Goal: Navigation & Orientation: Understand site structure

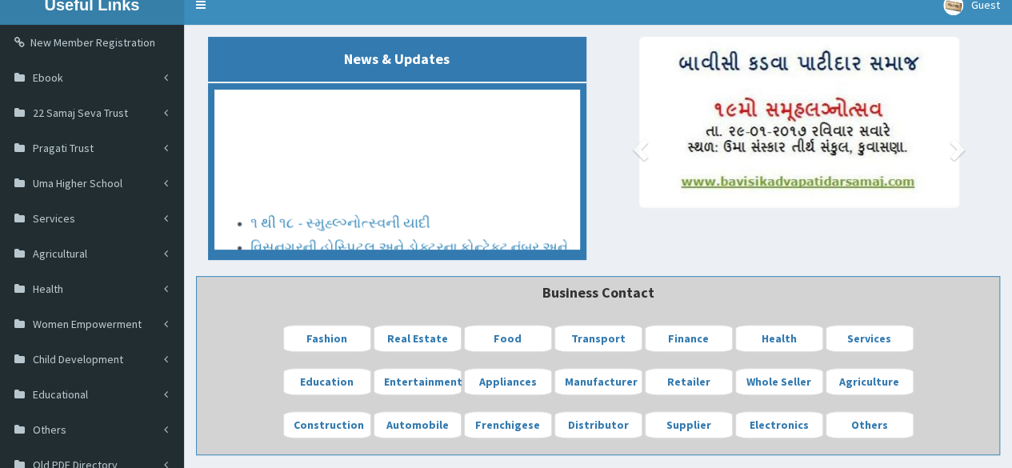
scroll to position [80, 0]
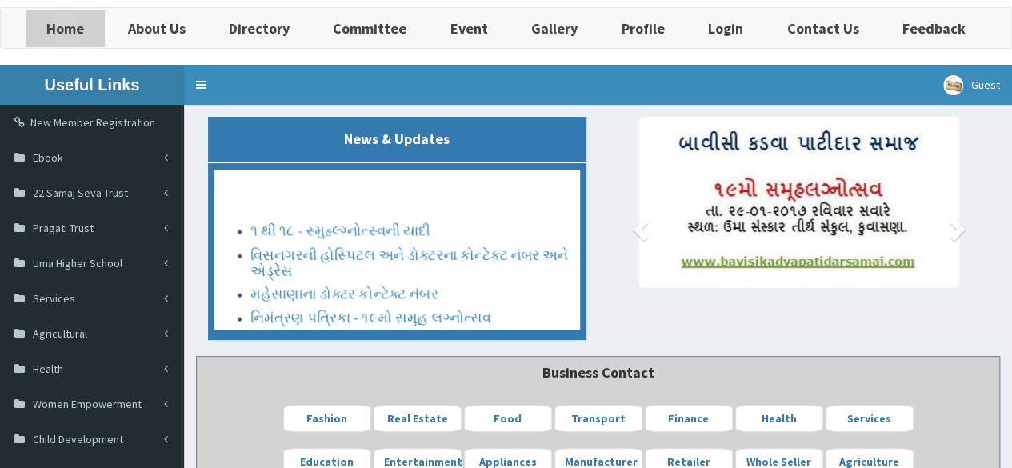
click at [70, 24] on b "Home" at bounding box center [65, 28] width 38 height 18
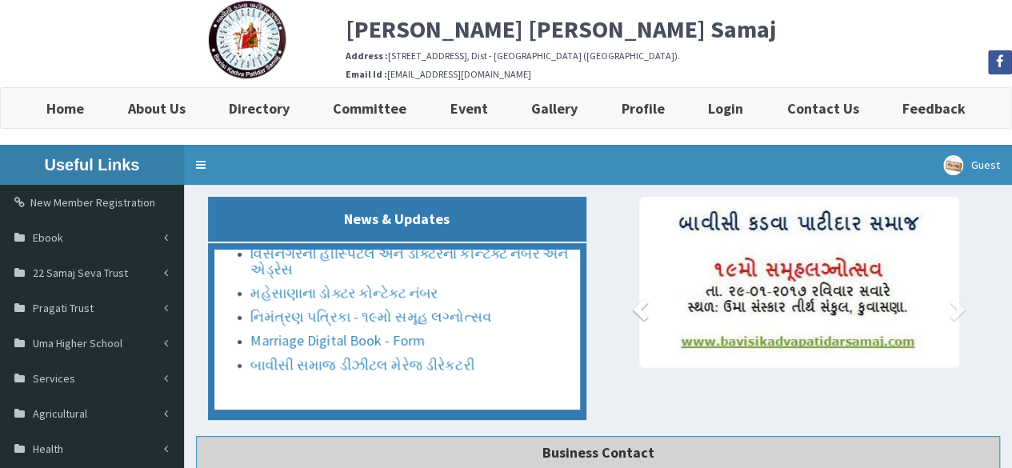
drag, startPoint x: 727, startPoint y: 340, endPoint x: 656, endPoint y: 368, distance: 76.5
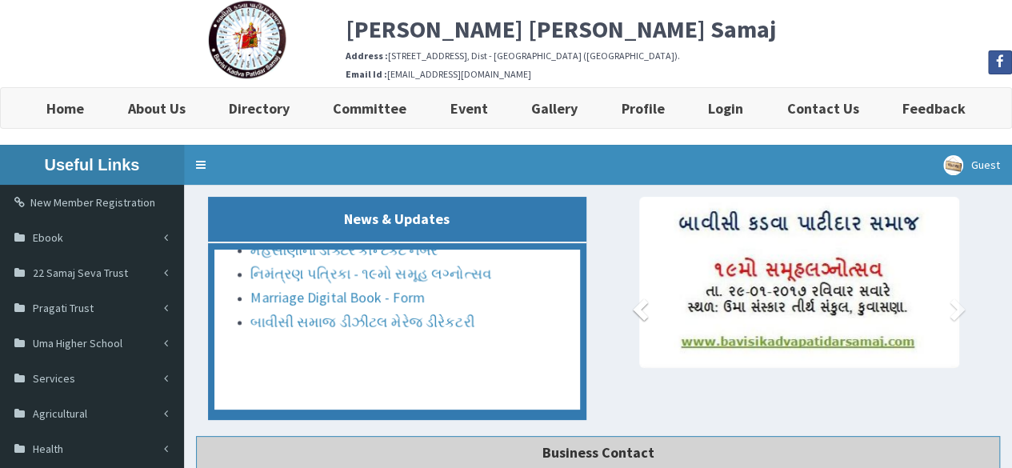
click at [656, 368] on link "Previous" at bounding box center [639, 305] width 57 height 216
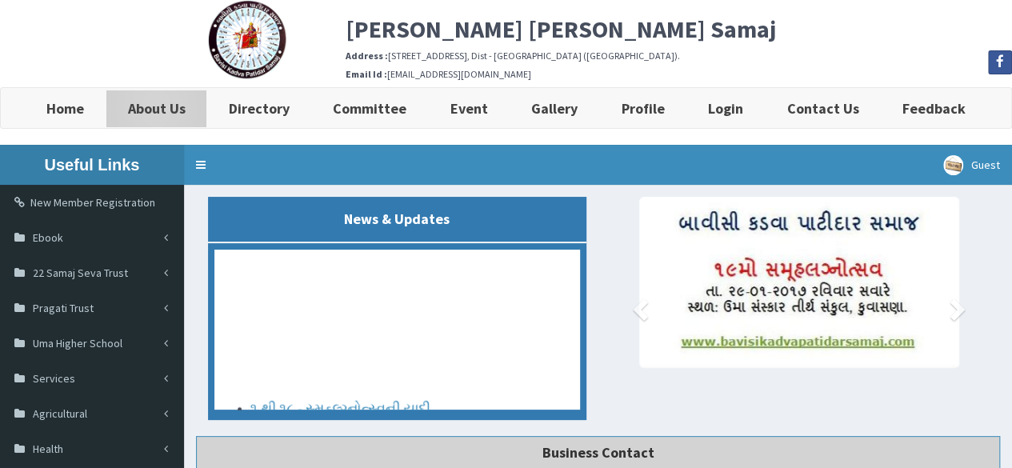
click at [168, 111] on b "About Us" at bounding box center [157, 108] width 58 height 18
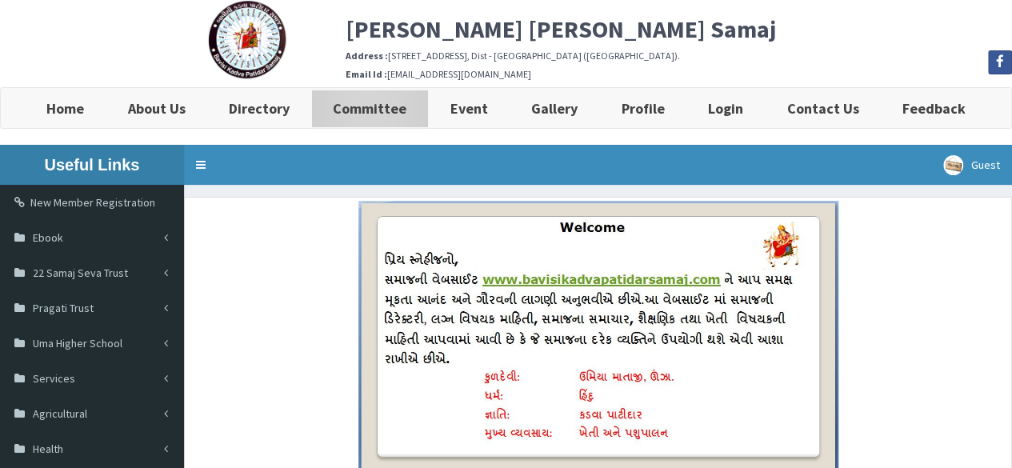
click at [367, 114] on b "Committee" at bounding box center [370, 108] width 74 height 18
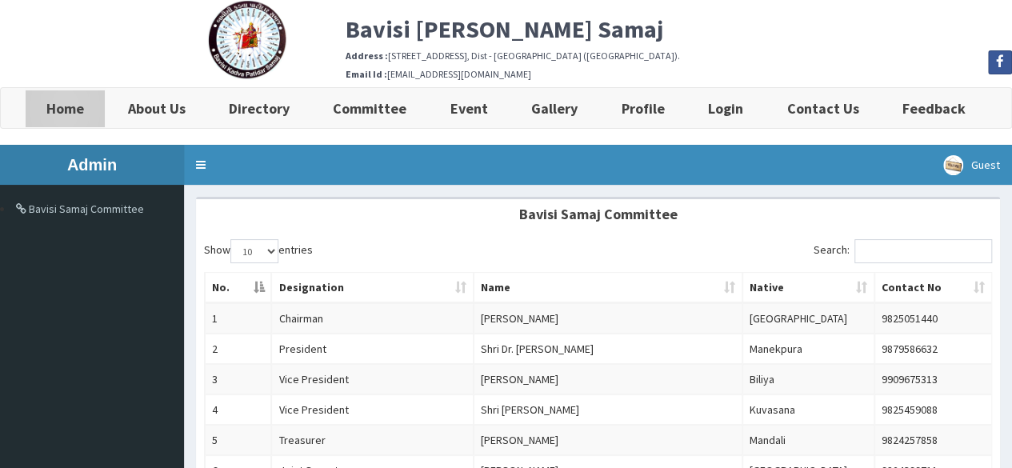
click at [63, 114] on b "Home" at bounding box center [65, 108] width 38 height 18
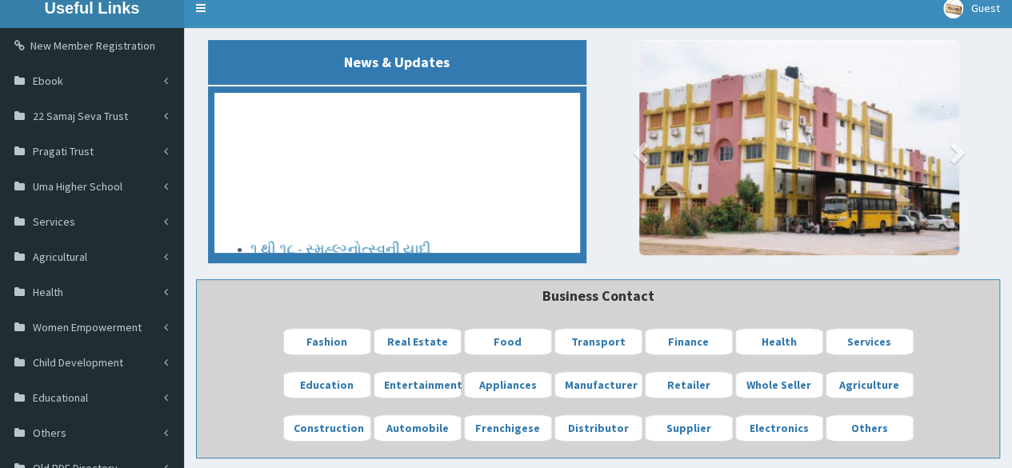
scroll to position [80, 0]
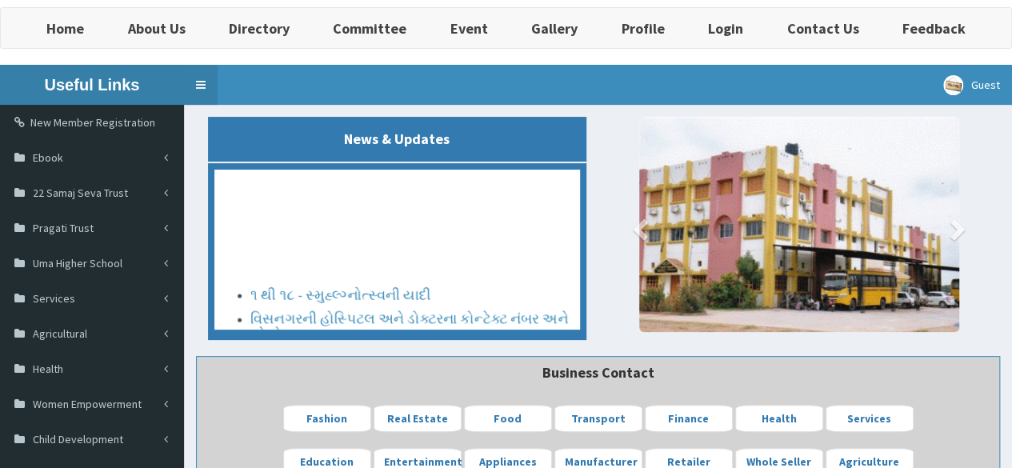
click at [198, 82] on link "Toggle navigation" at bounding box center [201, 85] width 34 height 40
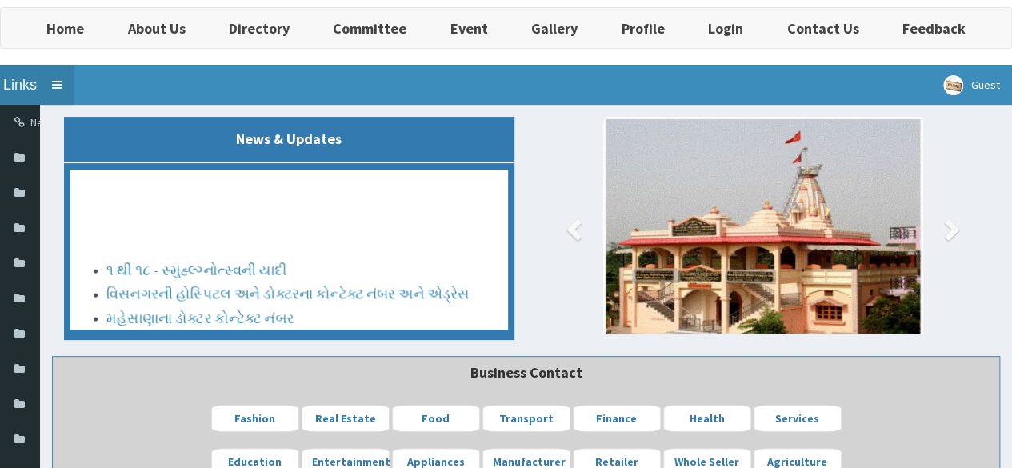
click at [56, 86] on link "Toggle navigation" at bounding box center [57, 85] width 34 height 40
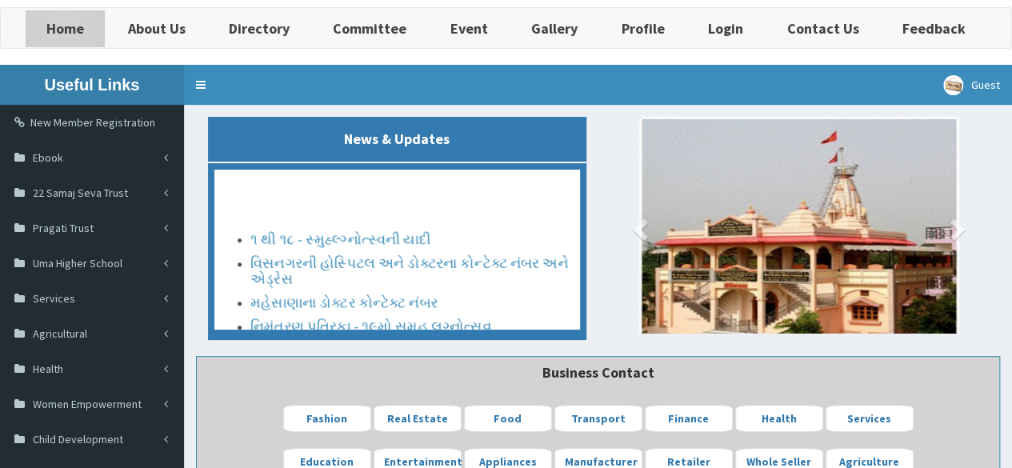
click at [60, 38] on link "Home" at bounding box center [65, 28] width 81 height 40
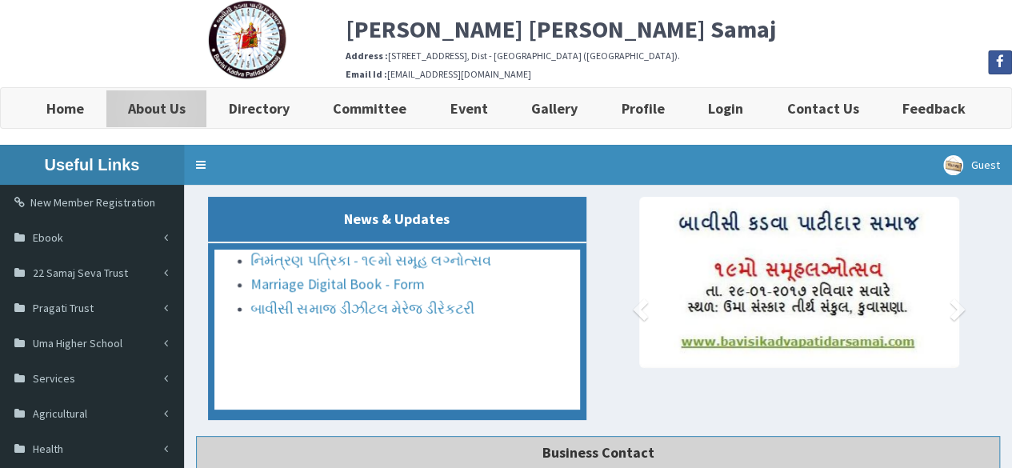
click at [166, 111] on b "About Us" at bounding box center [157, 108] width 58 height 18
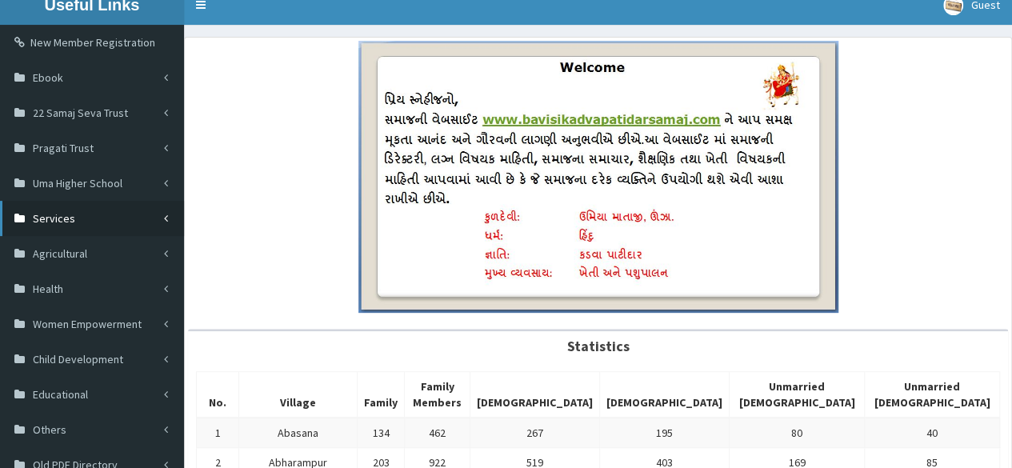
scroll to position [80, 0]
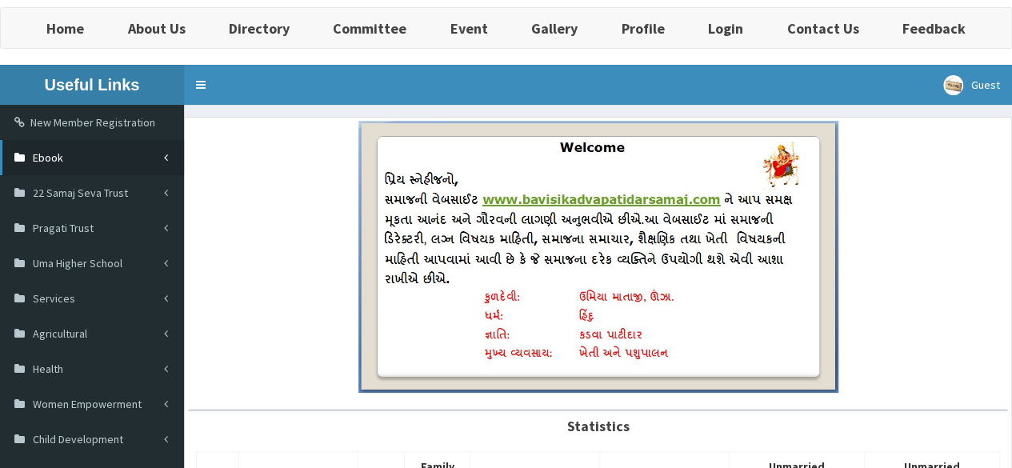
click at [138, 161] on link "Ebook" at bounding box center [92, 157] width 184 height 35
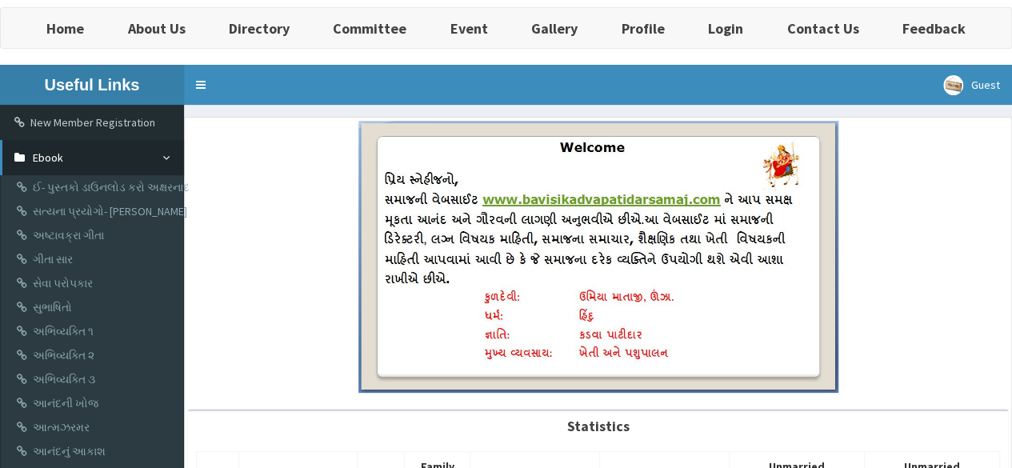
click at [138, 161] on link "Ebook" at bounding box center [92, 157] width 184 height 35
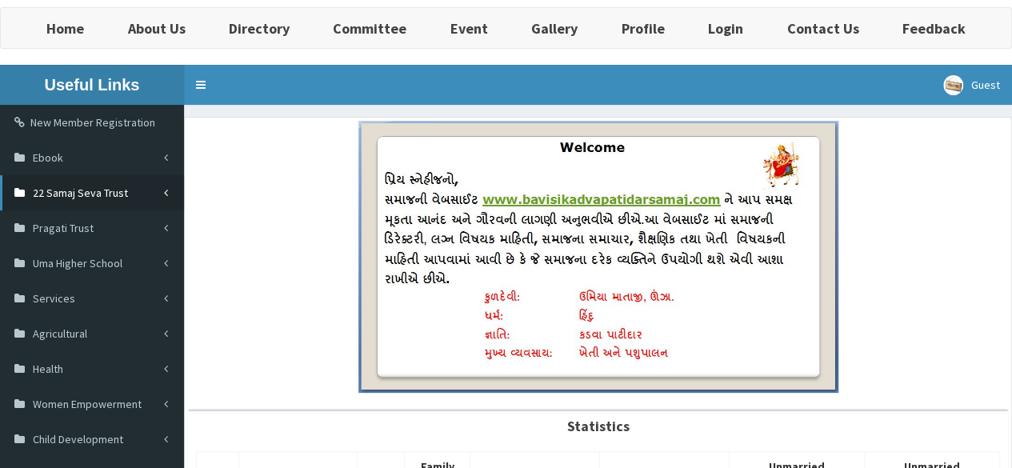
click at [136, 196] on link "22 Samaj Seva Trust" at bounding box center [92, 192] width 184 height 35
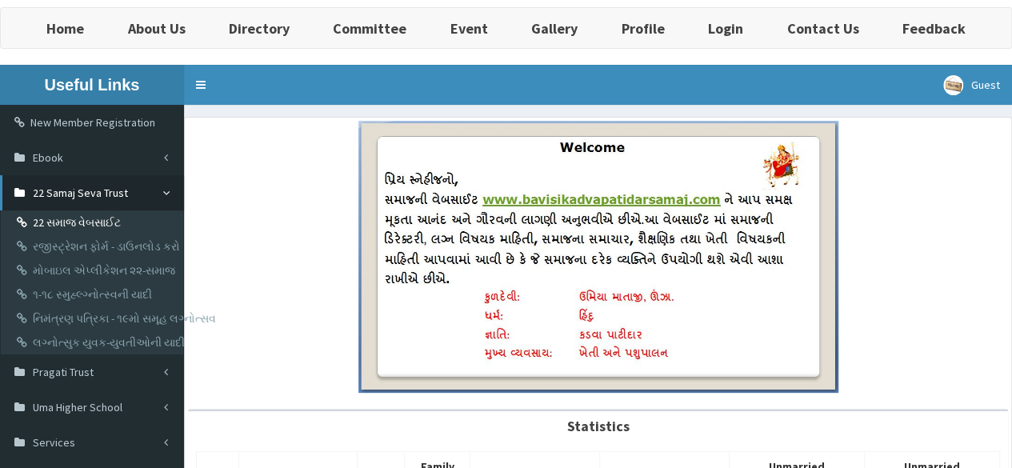
click at [101, 215] on link "22 સમાજ વેબસાઈટ" at bounding box center [94, 222] width 178 height 24
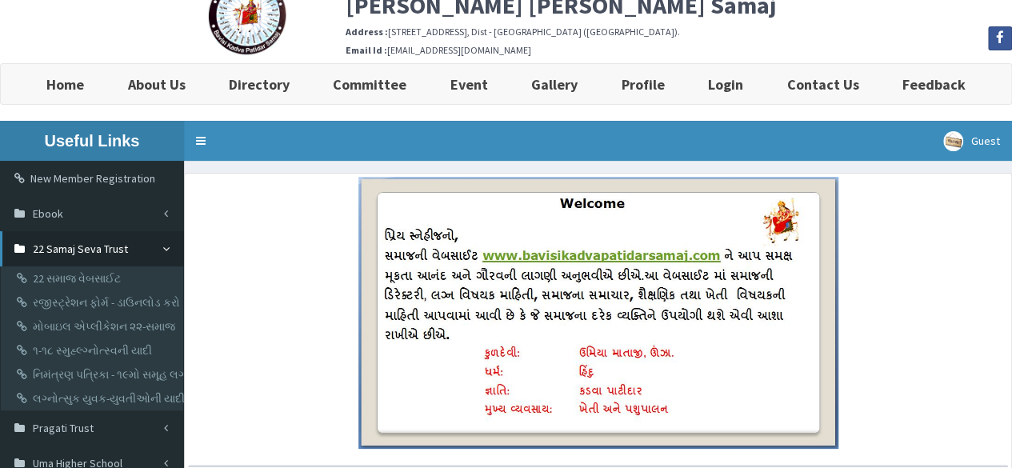
scroll to position [0, 0]
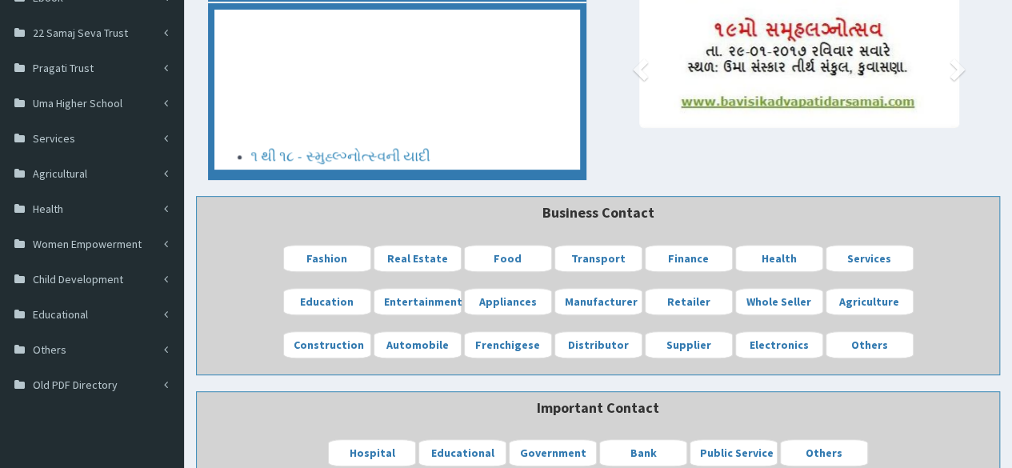
scroll to position [320, 0]
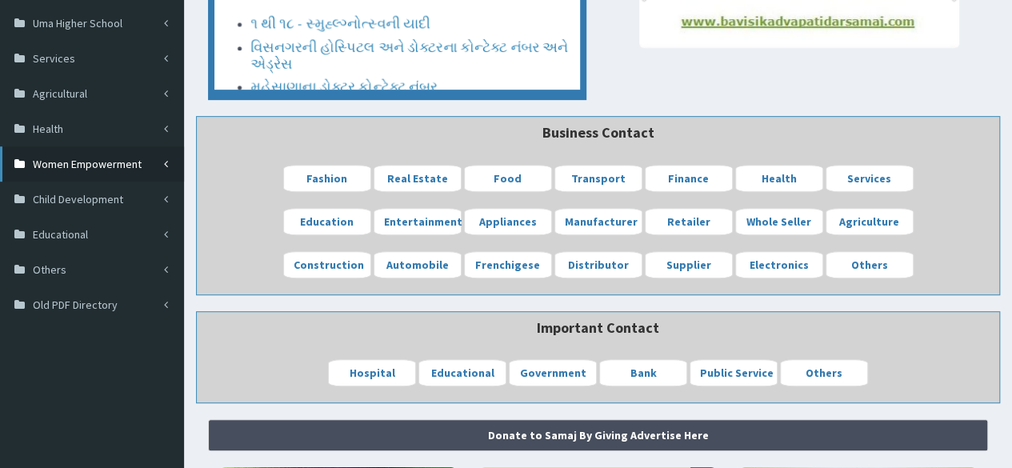
click at [142, 171] on link "Women Empowerment" at bounding box center [92, 163] width 184 height 35
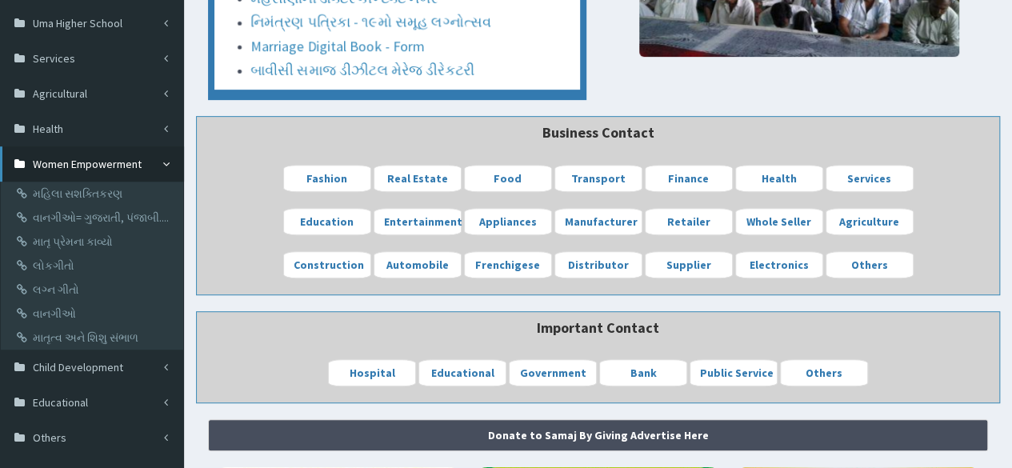
click at [142, 171] on link "Women Empowerment" at bounding box center [92, 163] width 184 height 35
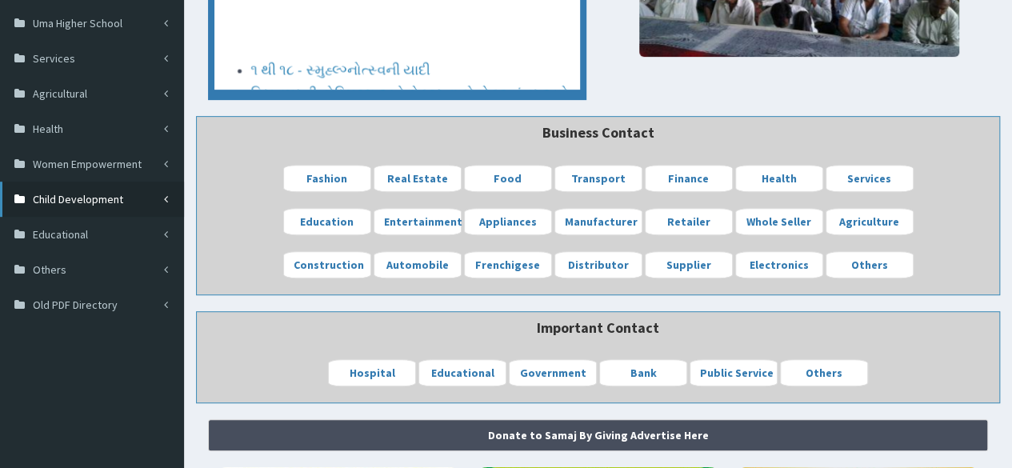
click at [144, 202] on link "Child Development" at bounding box center [92, 199] width 184 height 35
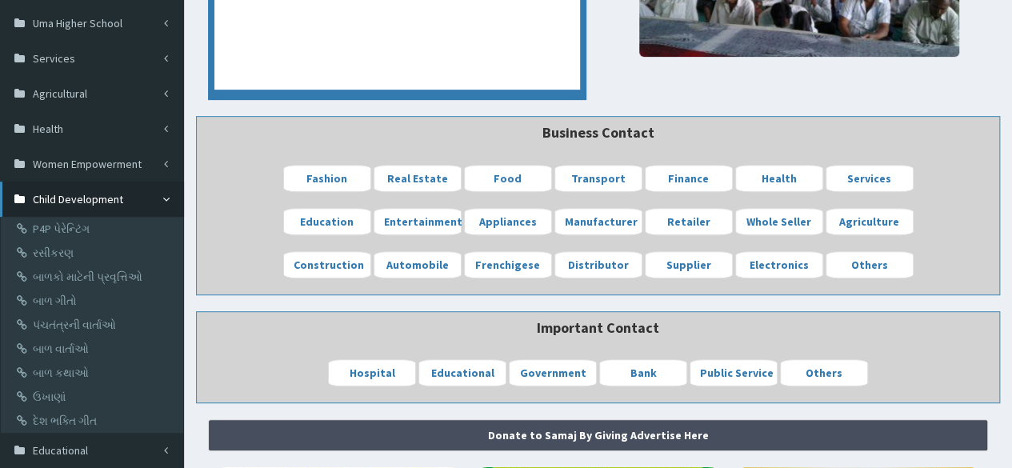
click at [144, 202] on link "Child Development" at bounding box center [92, 199] width 184 height 35
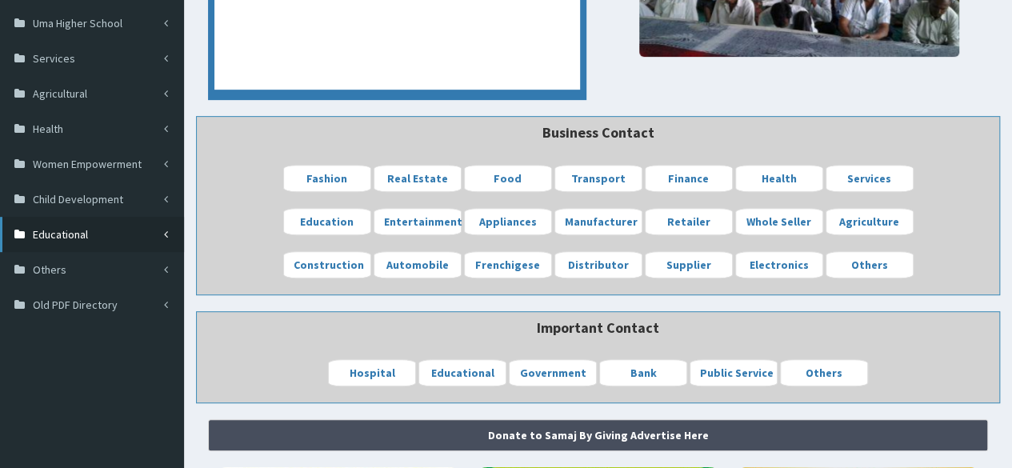
click at [141, 222] on link "Educational" at bounding box center [92, 234] width 184 height 35
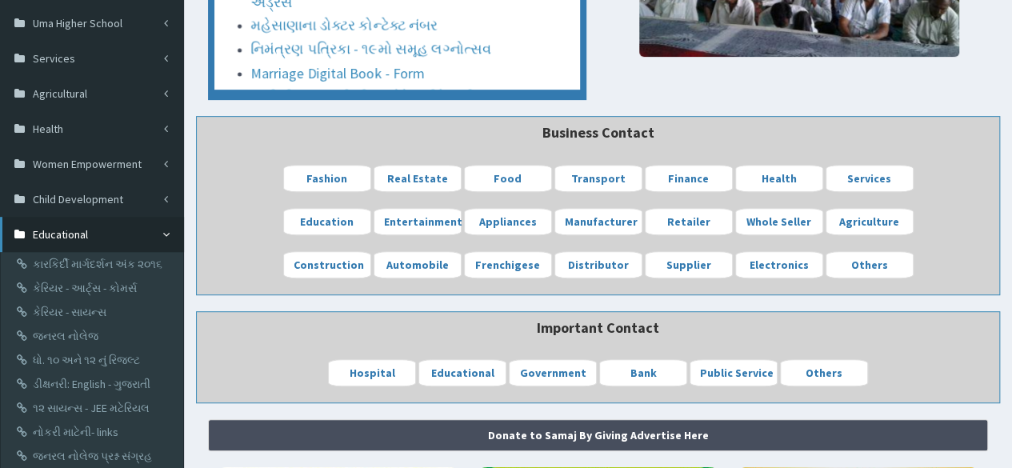
click at [141, 222] on link "Educational" at bounding box center [92, 234] width 184 height 35
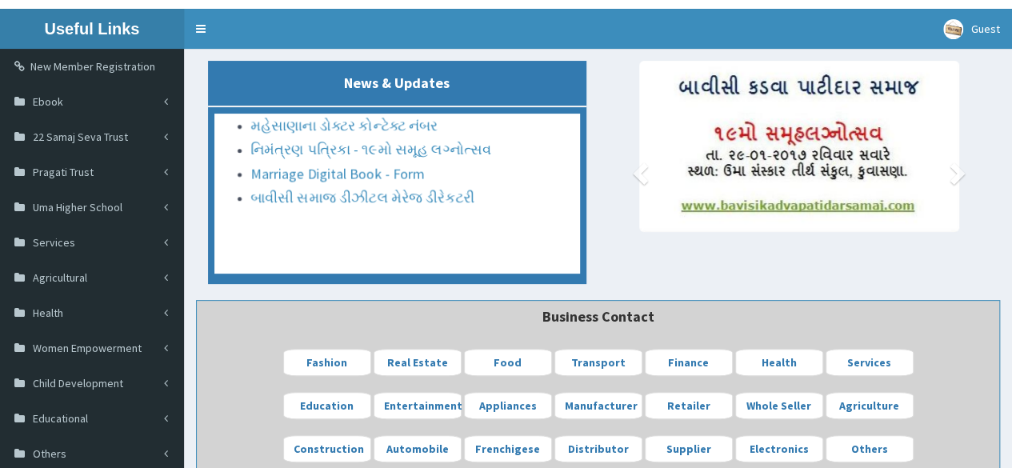
scroll to position [0, 0]
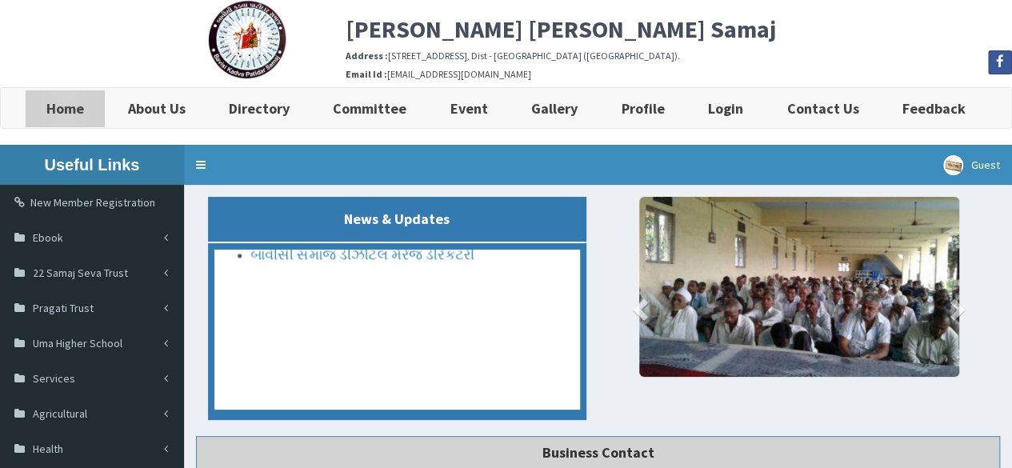
click at [67, 110] on b "Home" at bounding box center [65, 108] width 38 height 18
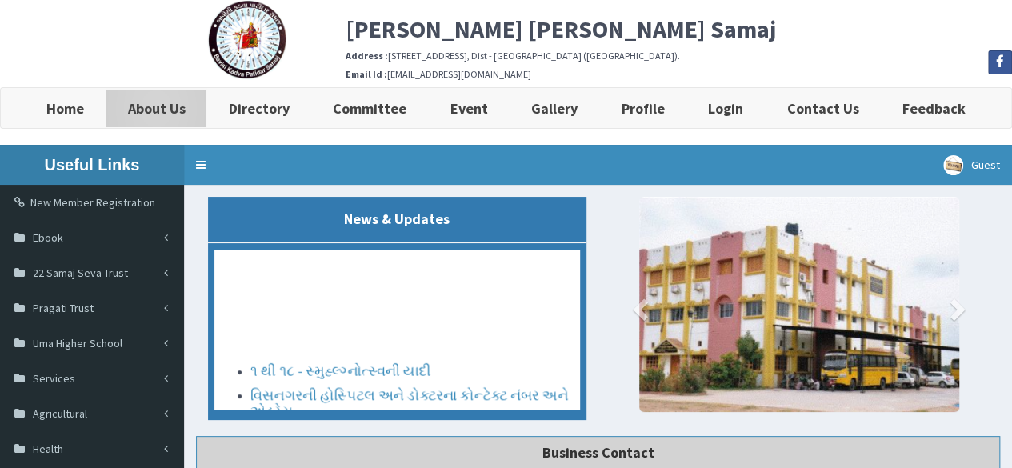
click at [184, 114] on b "About Us" at bounding box center [157, 108] width 58 height 18
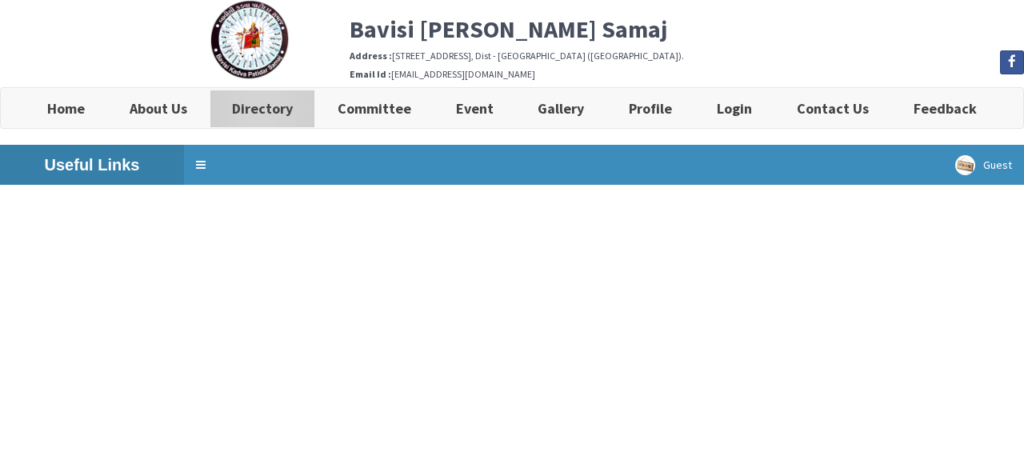
click at [275, 105] on b "Directory" at bounding box center [262, 108] width 61 height 18
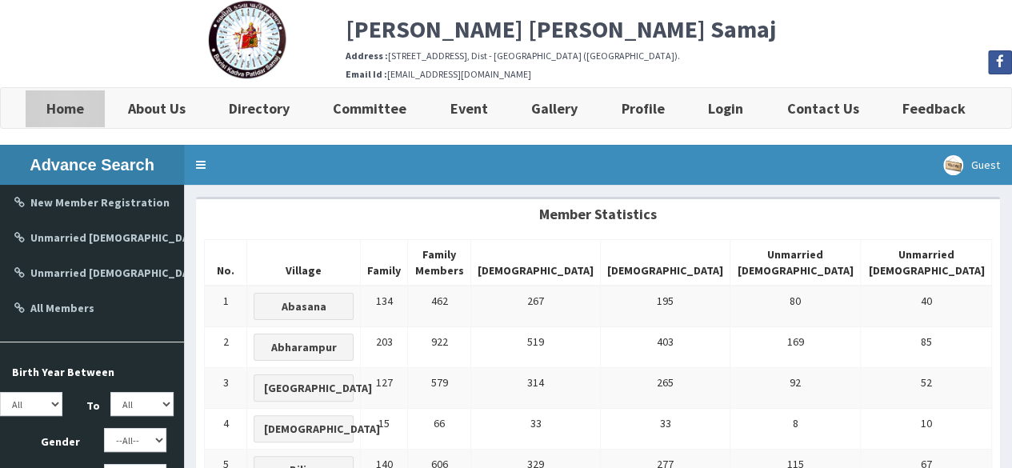
click at [56, 109] on b "Home" at bounding box center [65, 108] width 38 height 18
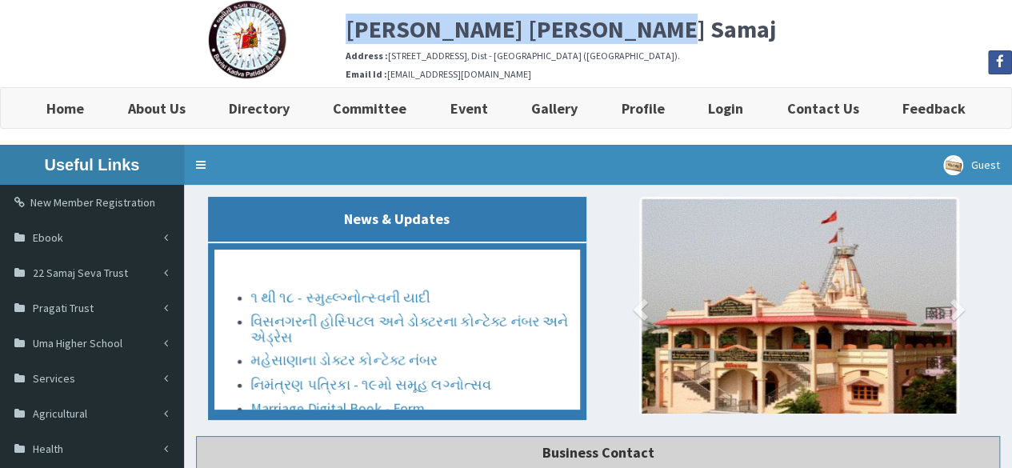
drag, startPoint x: 346, startPoint y: 23, endPoint x: 643, endPoint y: 27, distance: 297.7
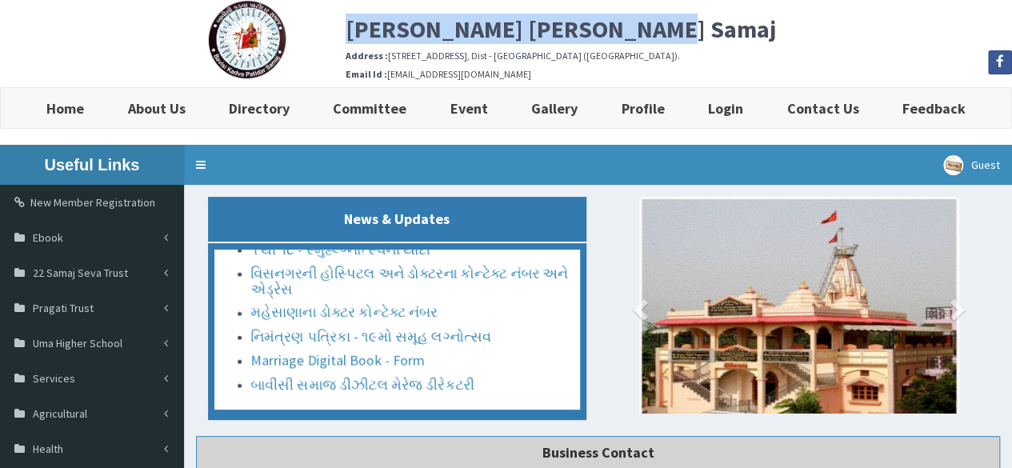
click at [643, 27] on h2 "[PERSON_NAME] [PERSON_NAME] Samaj" at bounding box center [679, 29] width 667 height 26
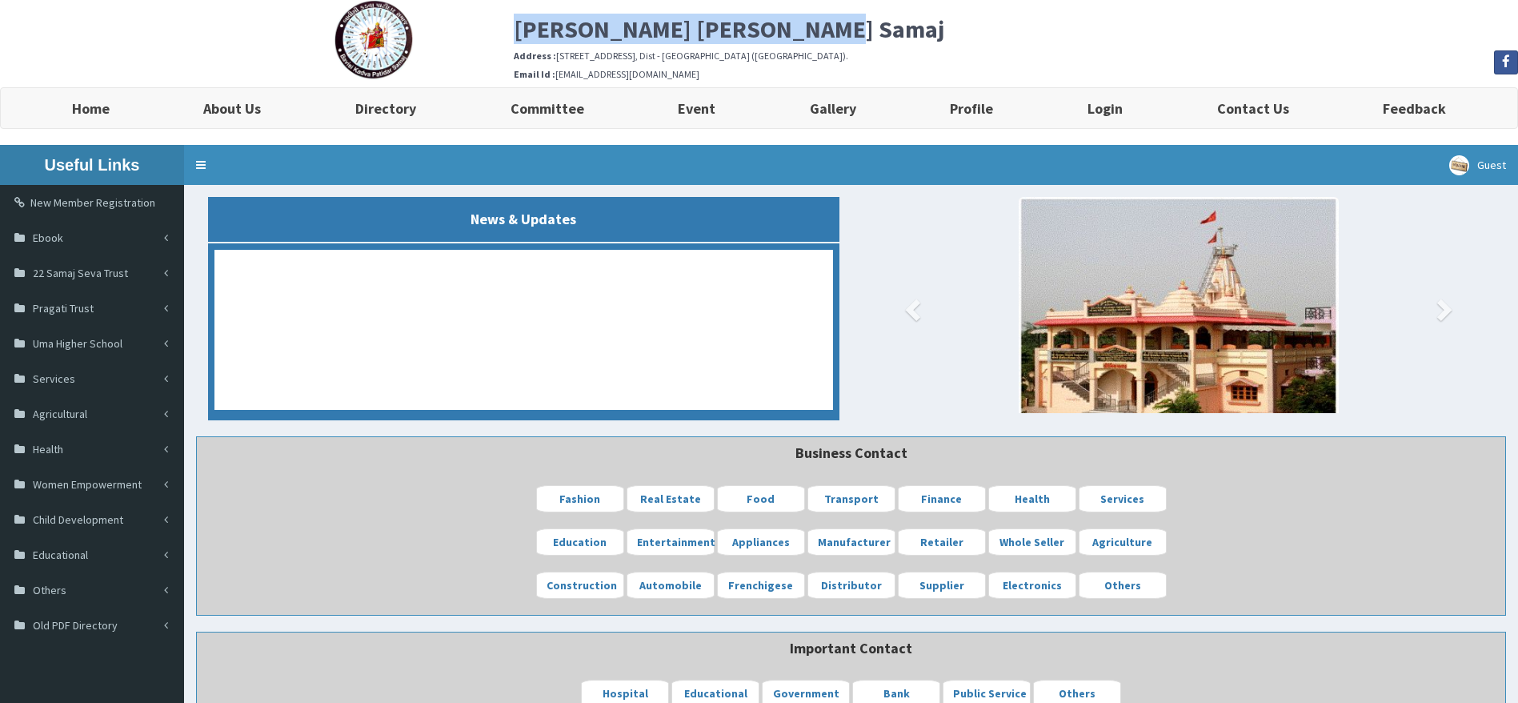
click at [1012, 18] on h2 "[PERSON_NAME] [PERSON_NAME] Samaj" at bounding box center [1016, 29] width 1004 height 26
